Goal: Task Accomplishment & Management: Manage account settings

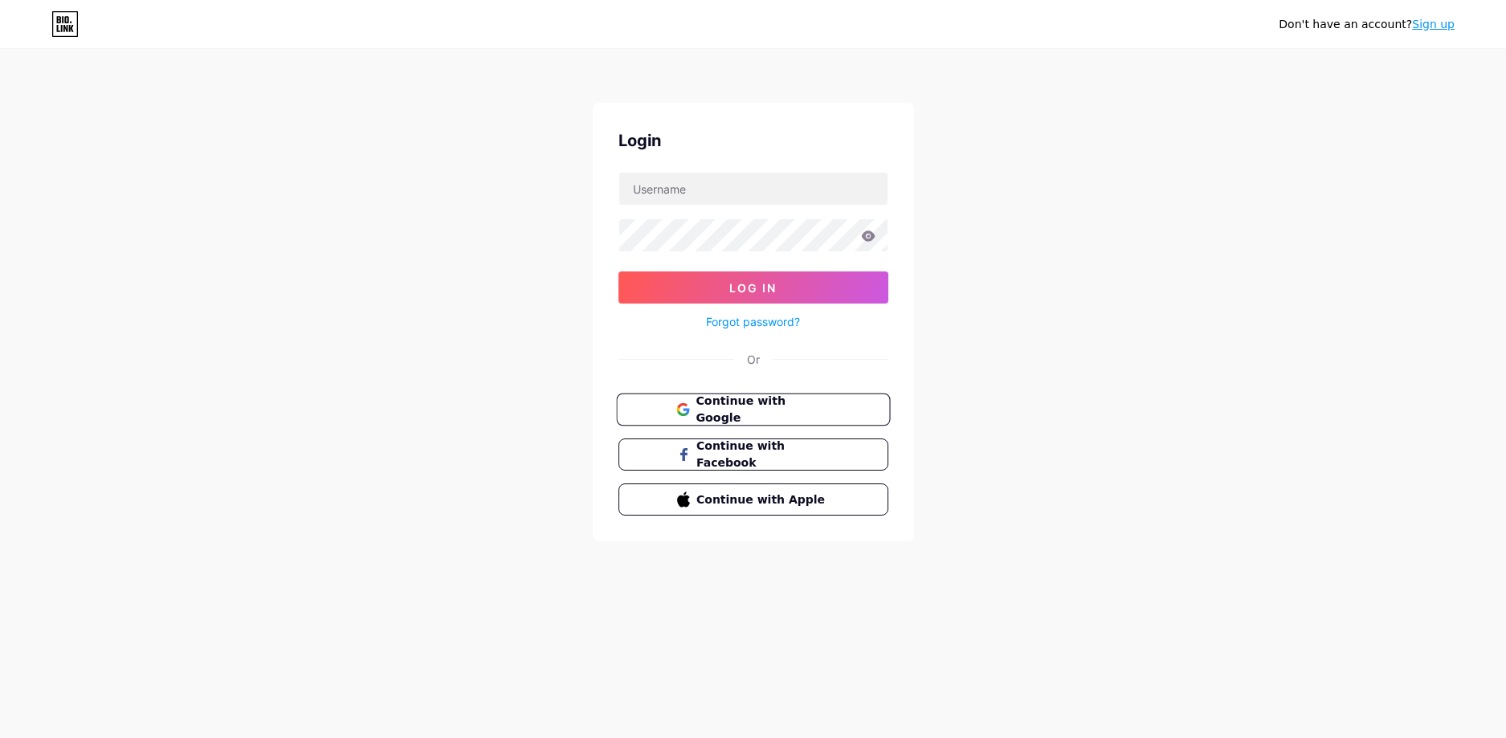
click at [738, 407] on span "Continue with Google" at bounding box center [763, 410] width 134 height 35
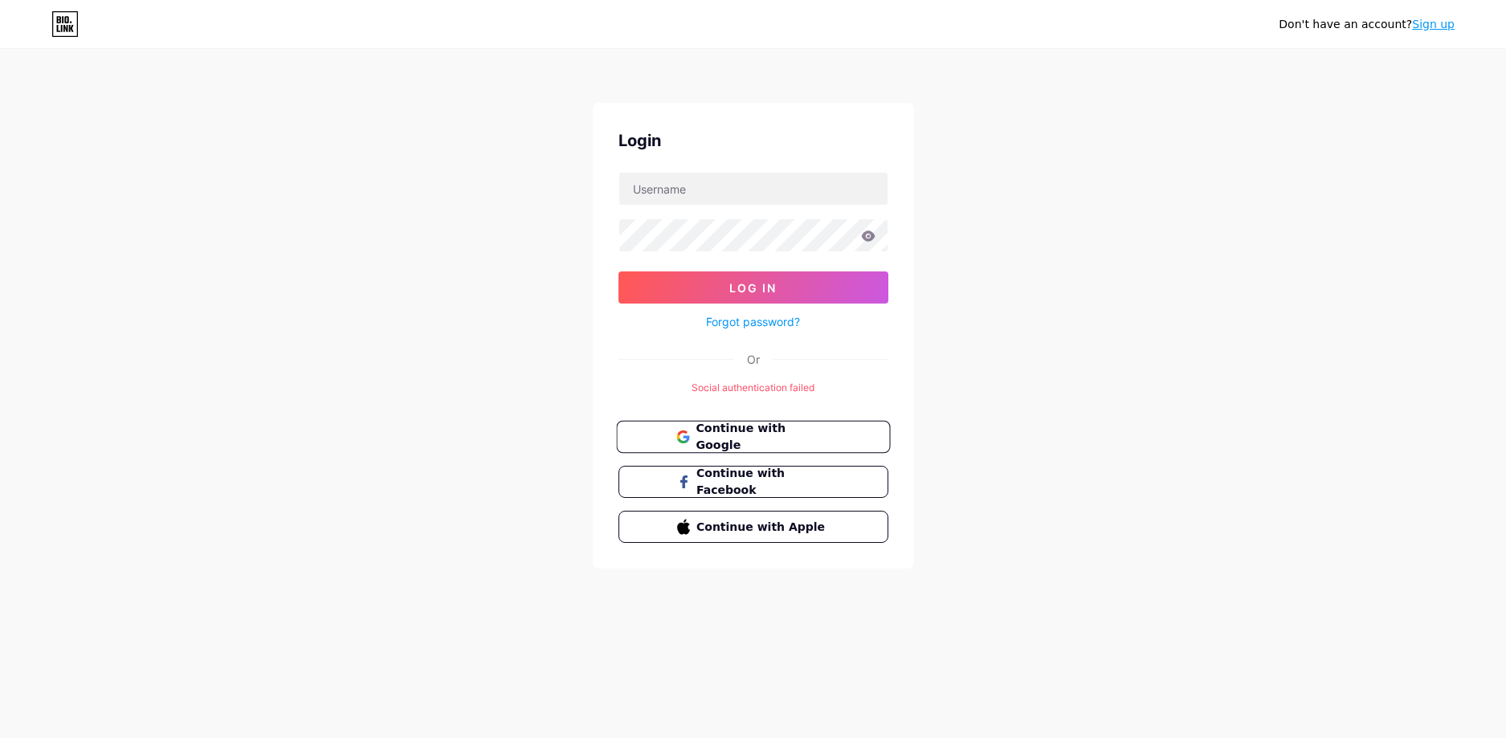
click at [753, 427] on button "Continue with Google" at bounding box center [753, 437] width 274 height 33
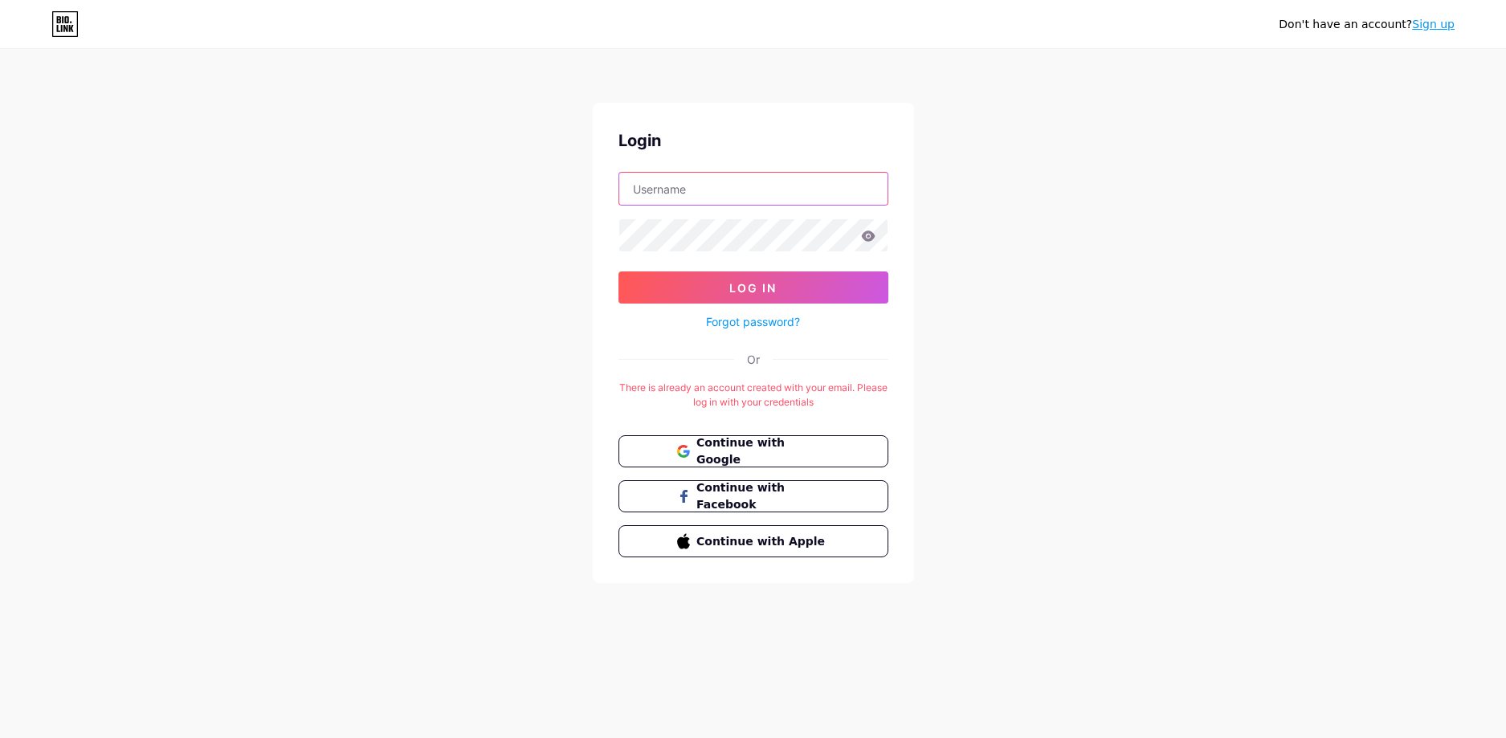
click at [739, 188] on input "text" at bounding box center [753, 189] width 268 height 32
click at [873, 239] on icon at bounding box center [868, 236] width 14 height 11
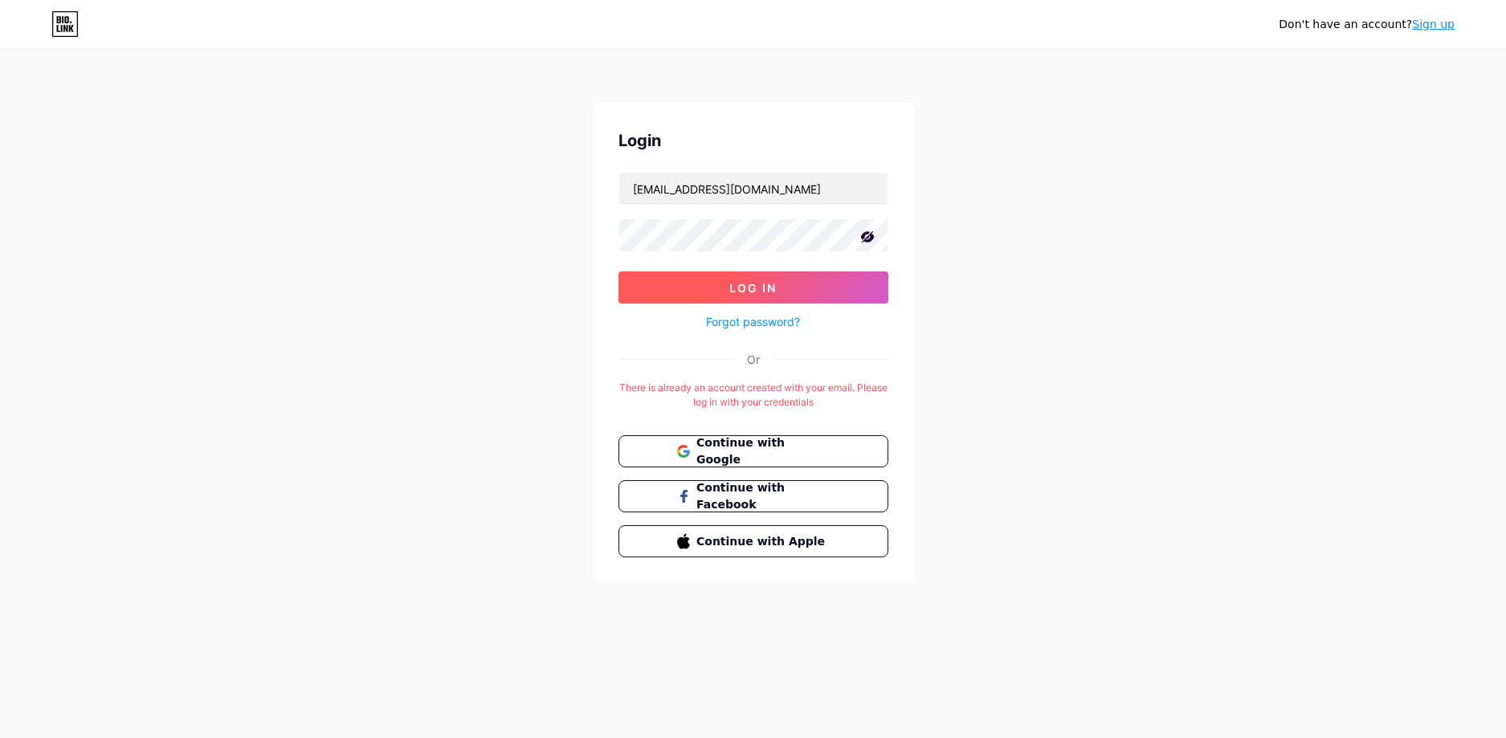
click at [795, 276] on button "Log In" at bounding box center [753, 287] width 270 height 32
click at [700, 282] on button "Log In" at bounding box center [753, 287] width 270 height 32
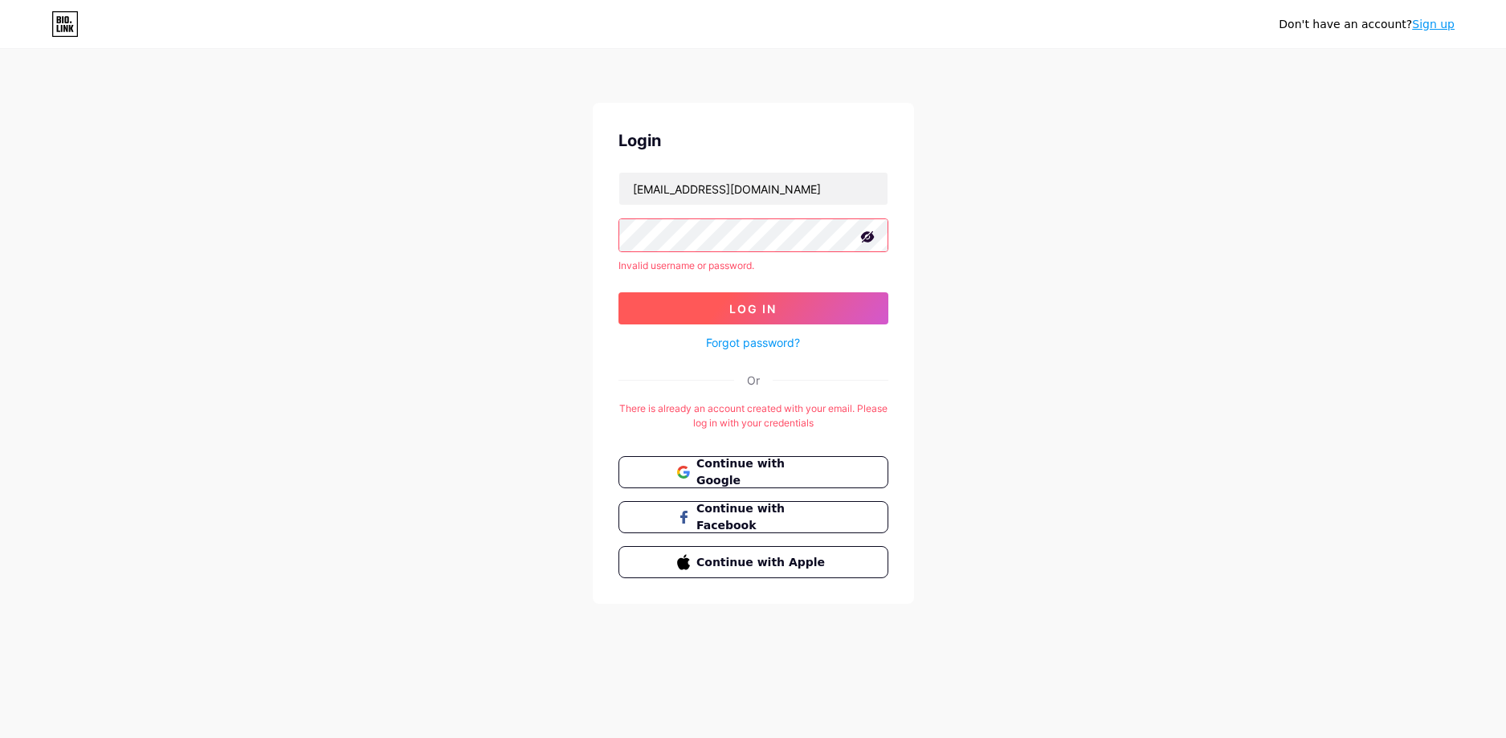
click at [724, 304] on button "Log In" at bounding box center [753, 308] width 270 height 32
click at [581, 244] on div "Don't have an account? Sign up Login phatnt1512@gmail.com Invalid username or p…" at bounding box center [753, 327] width 1506 height 655
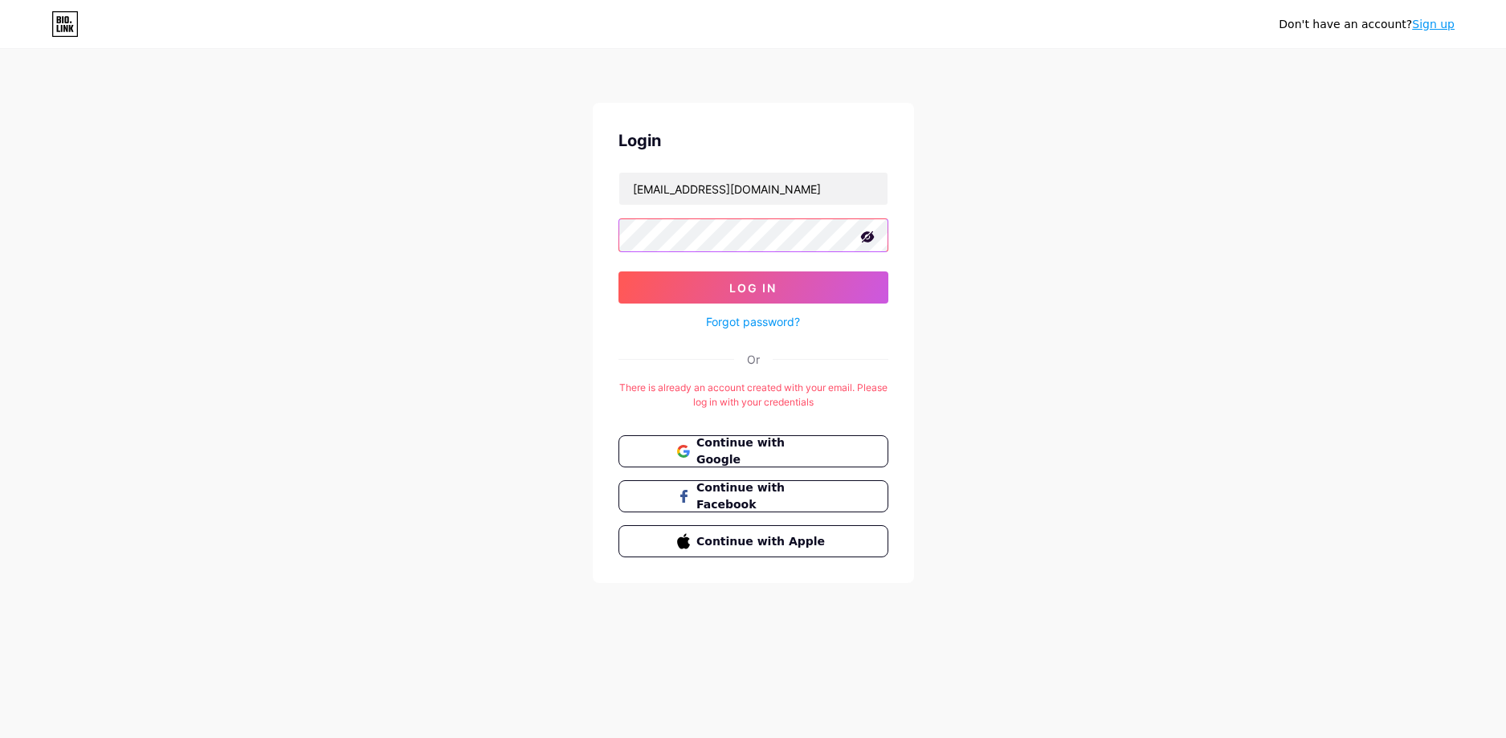
click at [618, 271] on button "Log In" at bounding box center [753, 287] width 270 height 32
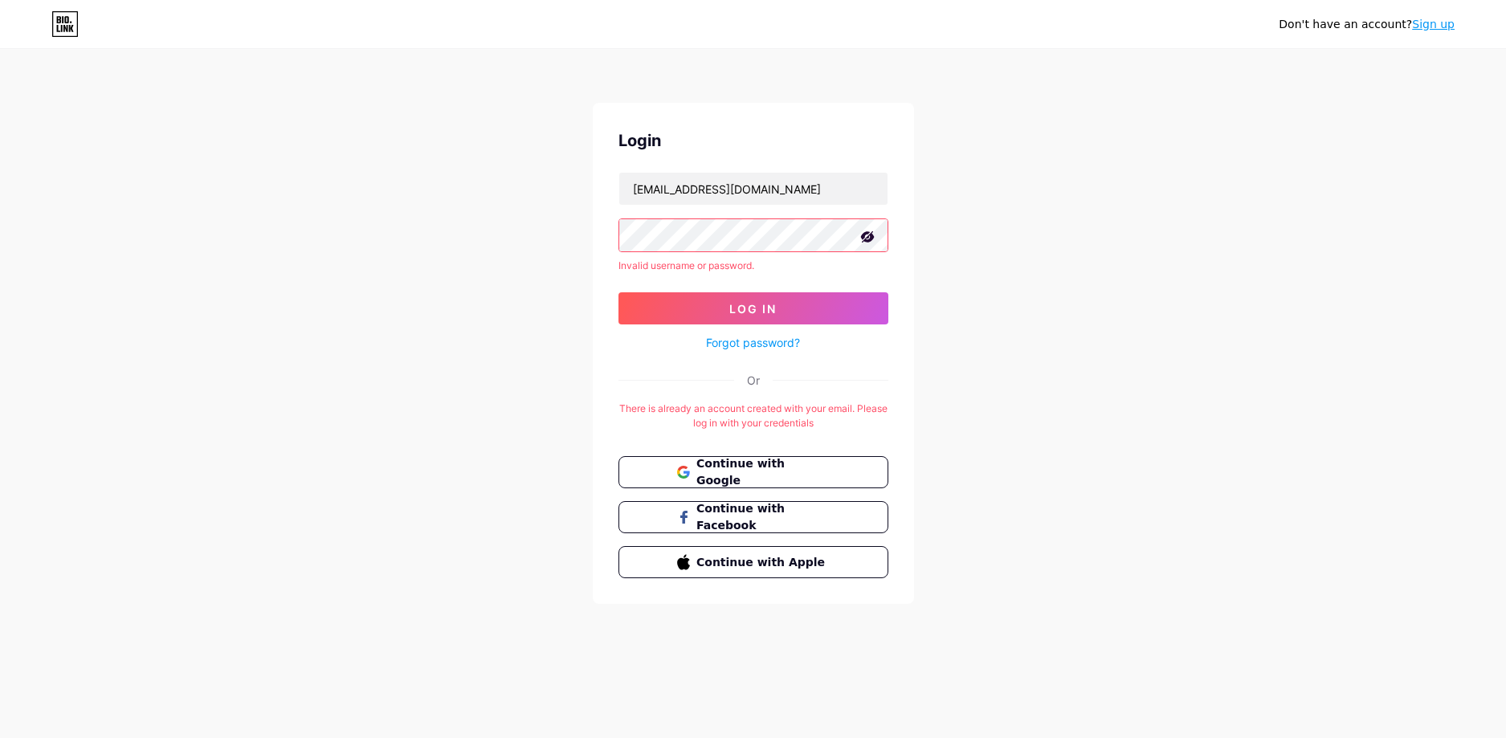
click at [543, 259] on div "Don't have an account? Sign up Login phatnt1512@gmail.com Invalid username or p…" at bounding box center [753, 327] width 1506 height 655
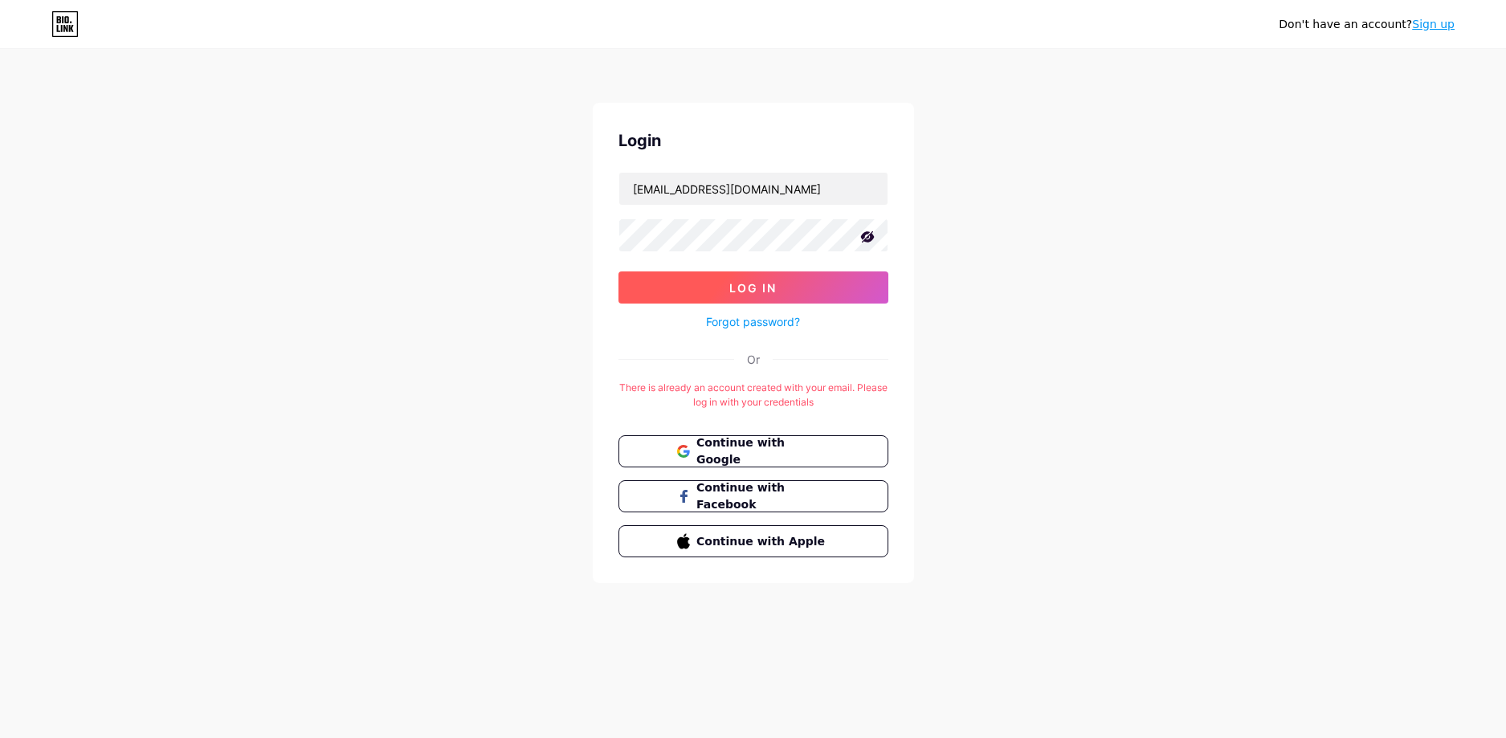
click at [698, 279] on button "Log In" at bounding box center [753, 287] width 270 height 32
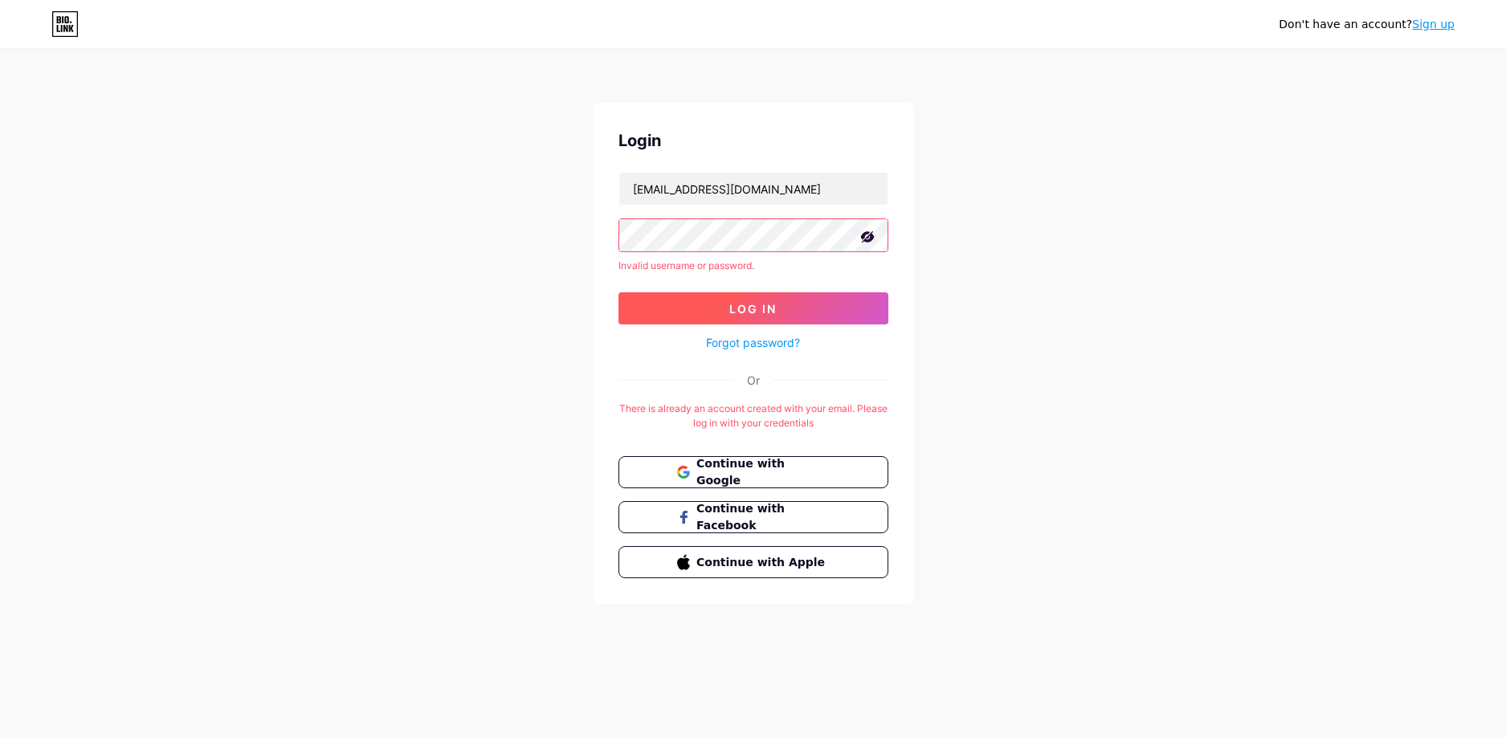
click at [705, 308] on button "Log In" at bounding box center [753, 308] width 270 height 32
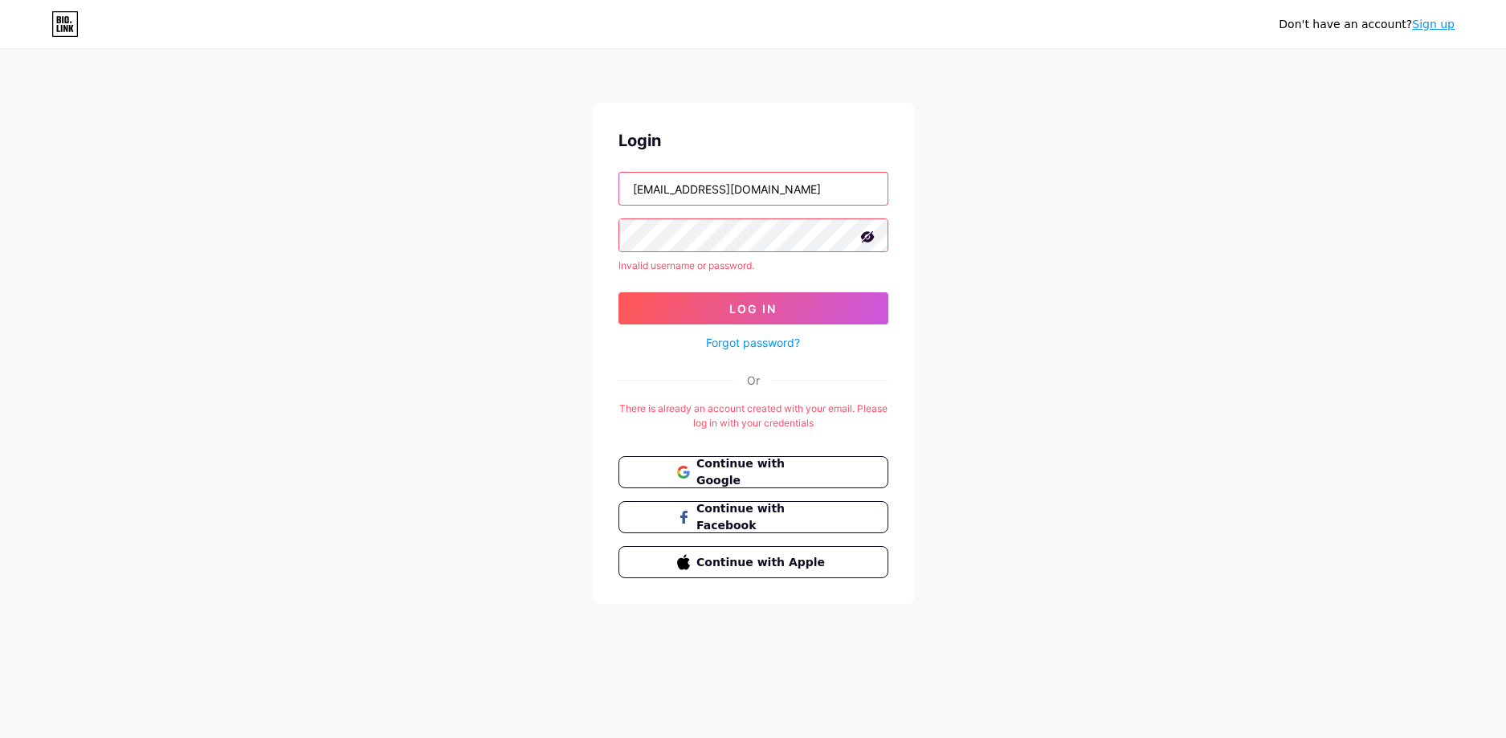
click at [757, 191] on input "phatnt1512@gmail.com" at bounding box center [753, 189] width 268 height 32
drag, startPoint x: 798, startPoint y: 186, endPoint x: 512, endPoint y: 202, distance: 287.2
click at [512, 202] on div "Don't have an account? Sign up Login phatnt1512@gmail.com Invalid username or p…" at bounding box center [753, 327] width 1506 height 655
type input "tanphat15121998@gmail.com"
click at [540, 241] on div "Don't have an account? Sign up Login tanphat15121998@gmail.com Invalid username…" at bounding box center [753, 327] width 1506 height 655
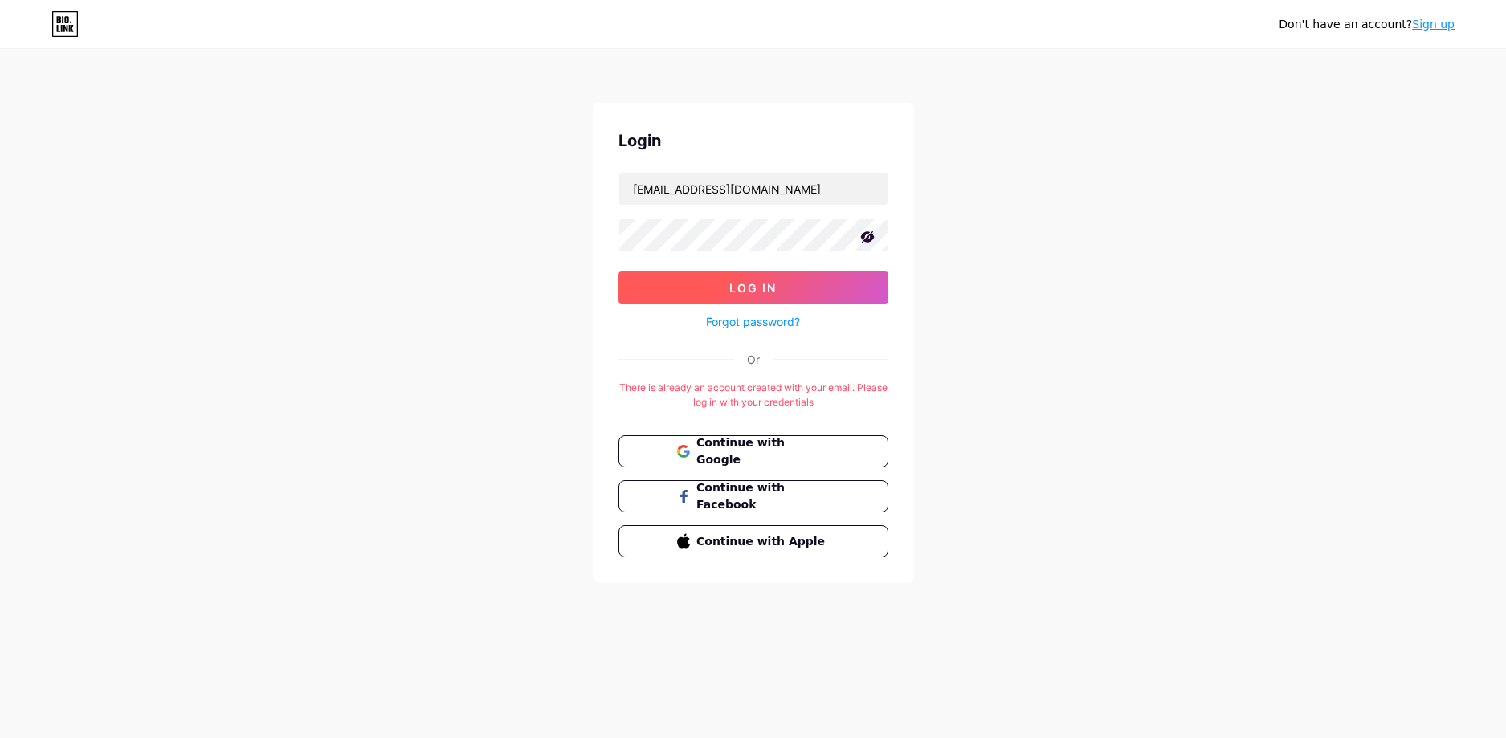
click at [698, 282] on button "Log In" at bounding box center [753, 287] width 270 height 32
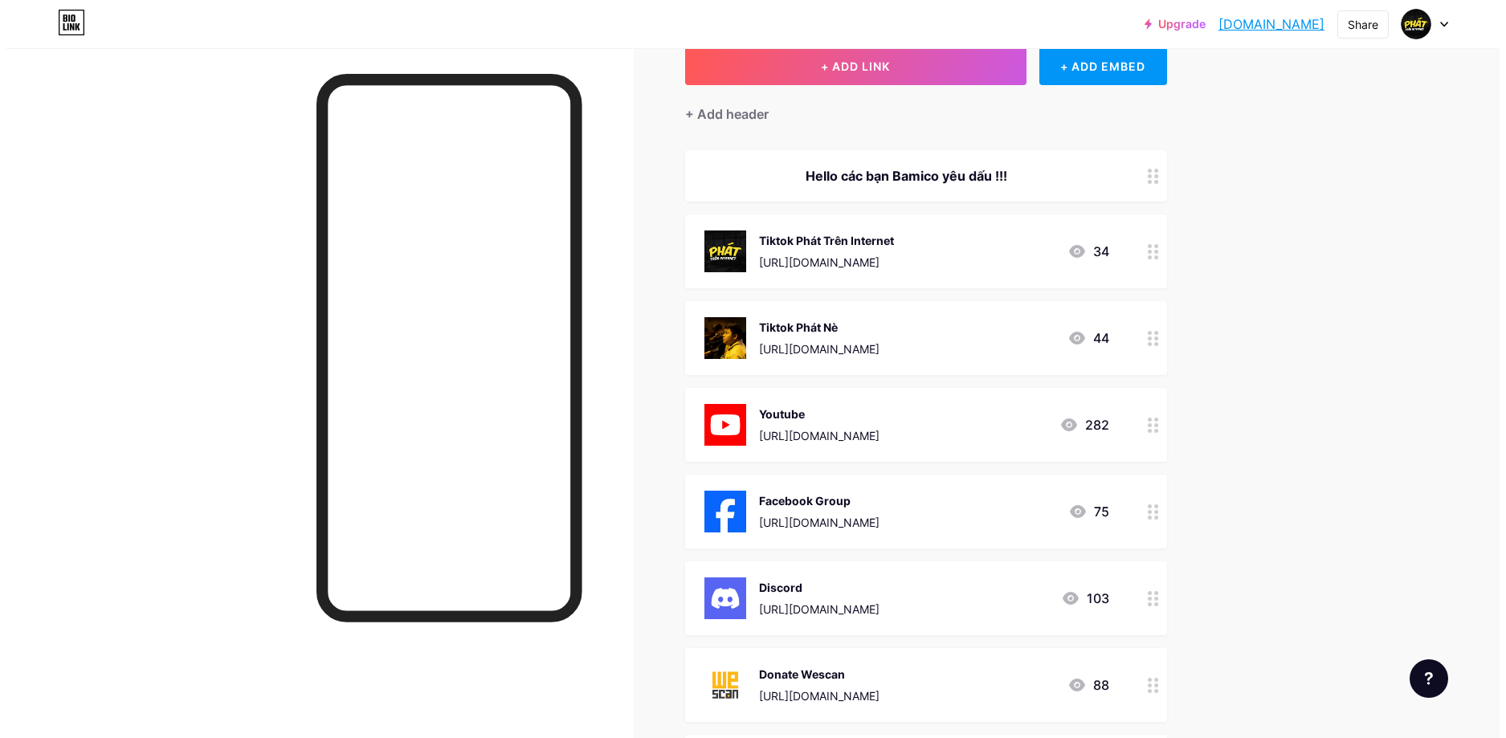
scroll to position [321, 0]
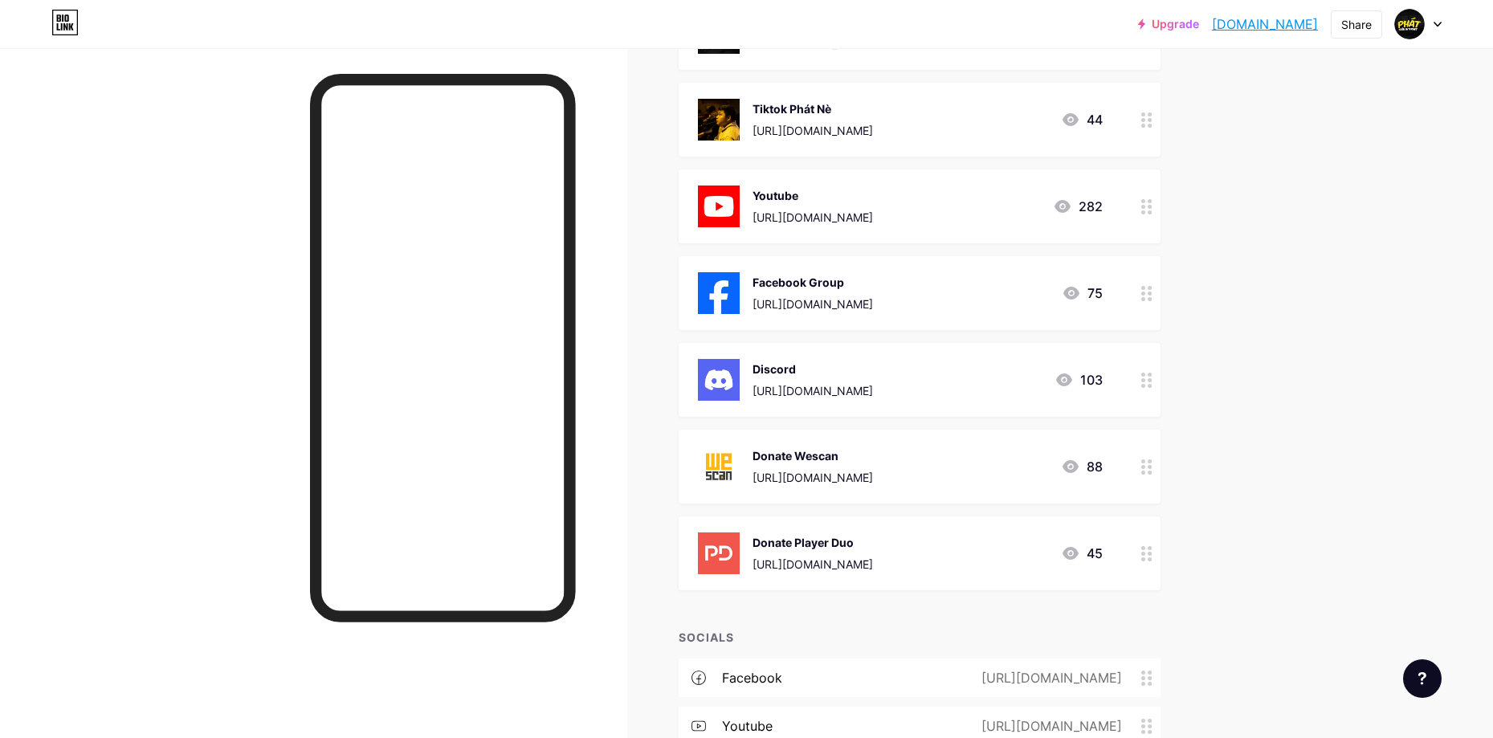
click at [849, 545] on div "Donate Player Duo" at bounding box center [813, 542] width 120 height 17
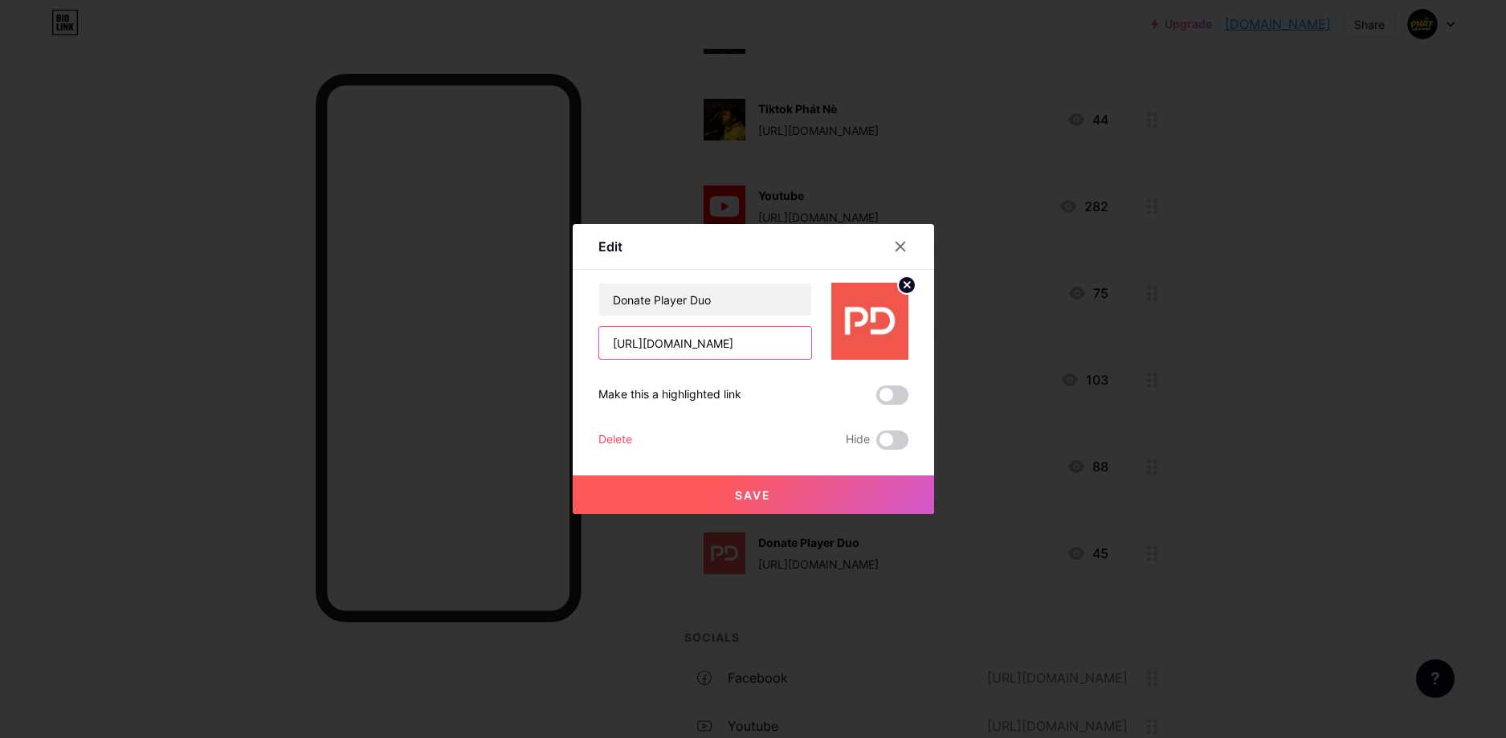
click at [730, 344] on input "https://playerduo.net/phattreninternet1512" at bounding box center [705, 343] width 212 height 32
paste input "text"
type input "https://playerduo.net/phattreninternet"
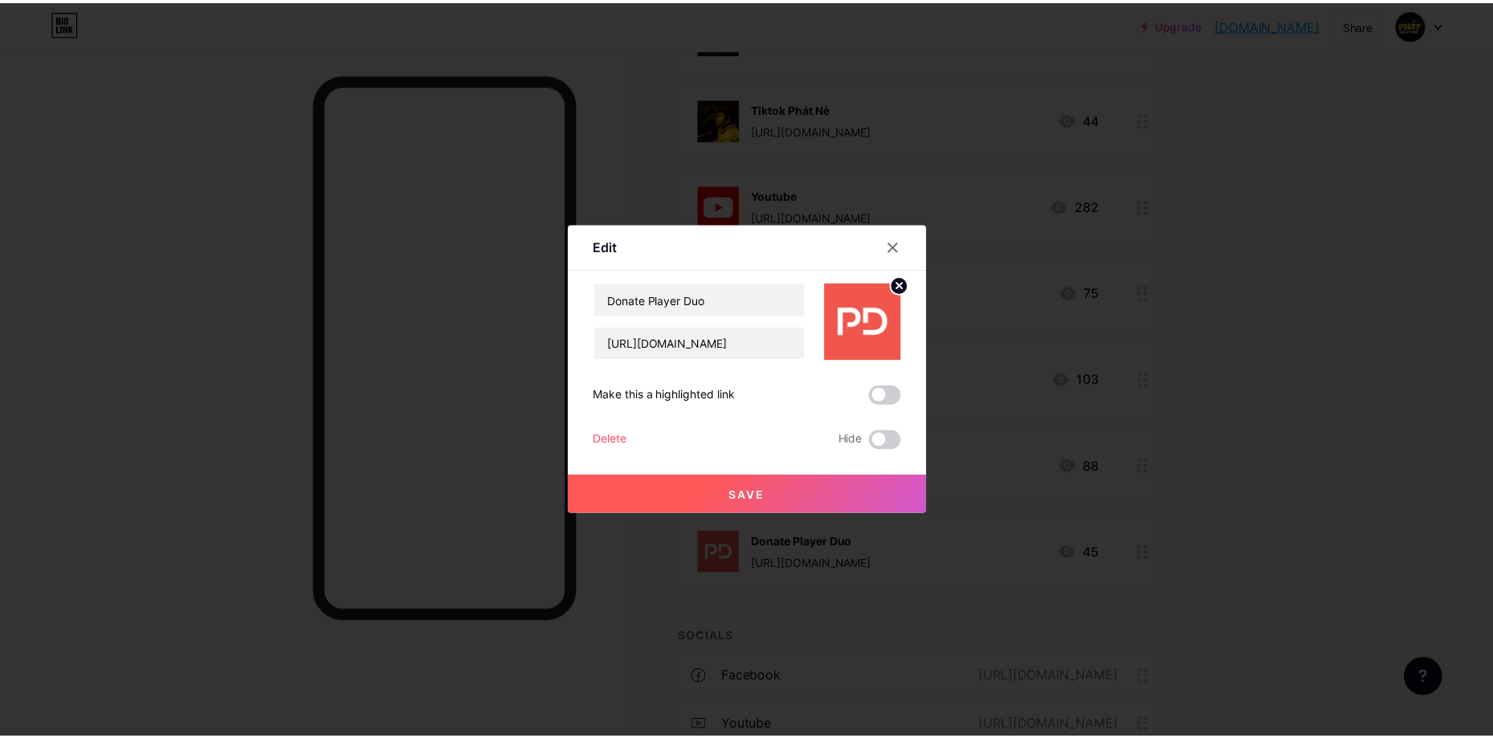
scroll to position [0, 0]
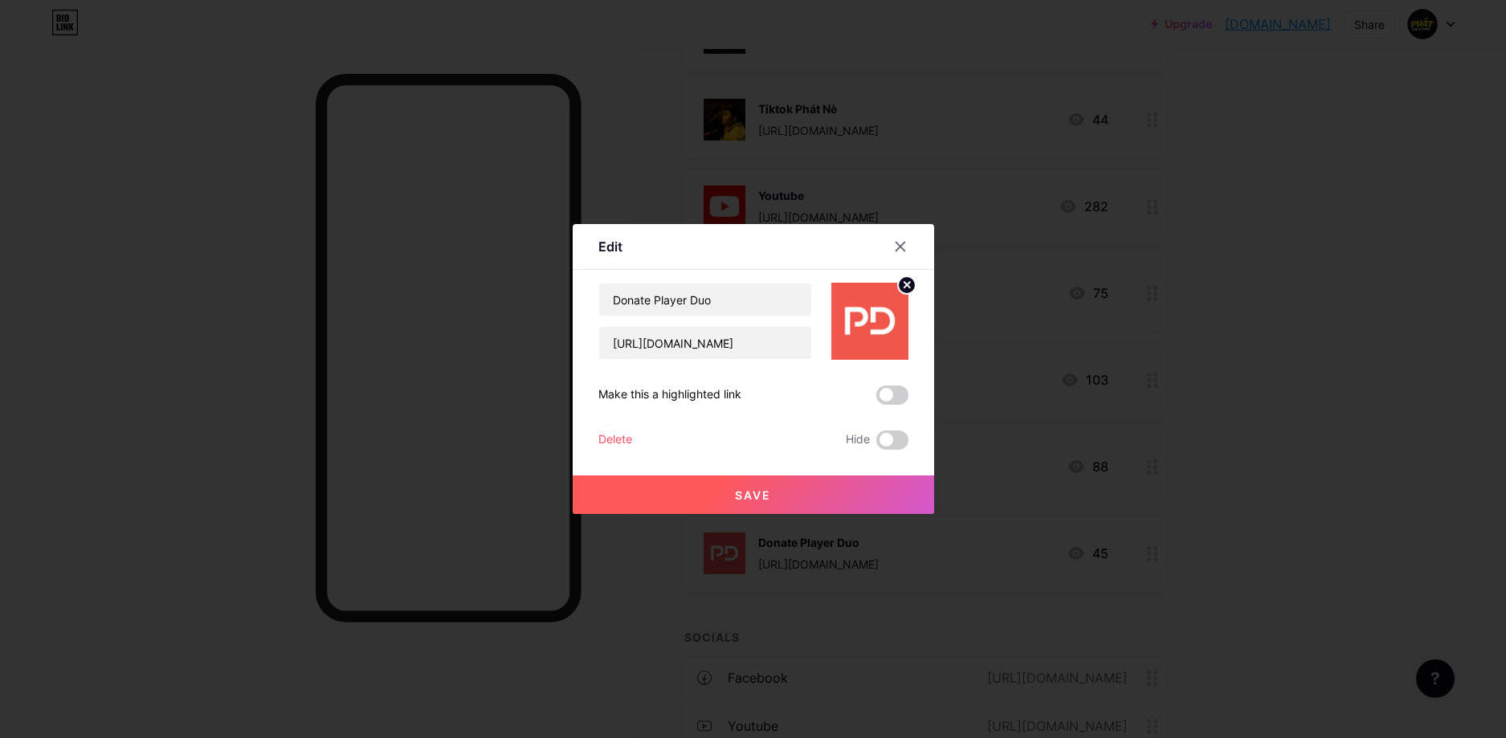
click at [764, 492] on span "Save" at bounding box center [753, 495] width 36 height 14
